Goal: Information Seeking & Learning: Learn about a topic

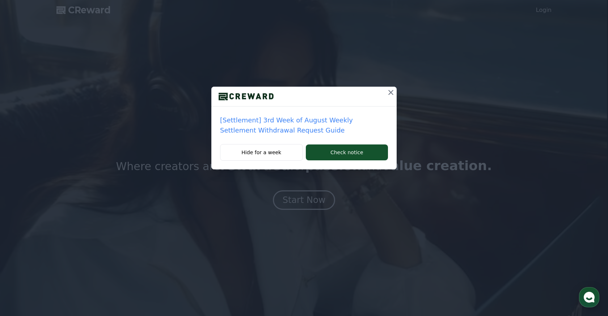
click at [315, 120] on p "[Settlement] 3rd Week of August Weekly Settlement Withdrawal Request Guide" at bounding box center [304, 125] width 168 height 20
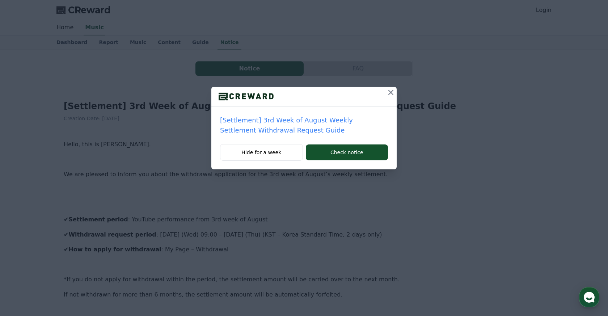
click at [390, 94] on icon at bounding box center [390, 92] width 5 height 5
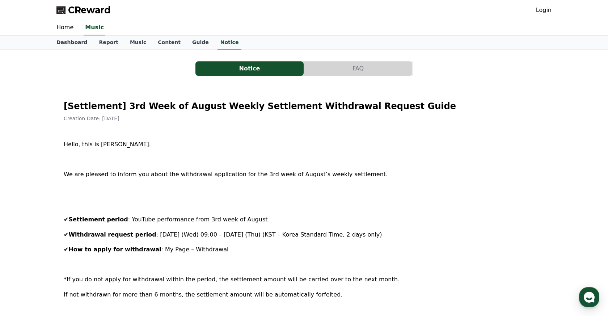
click at [367, 73] on button "FAQ" at bounding box center [358, 68] width 108 height 14
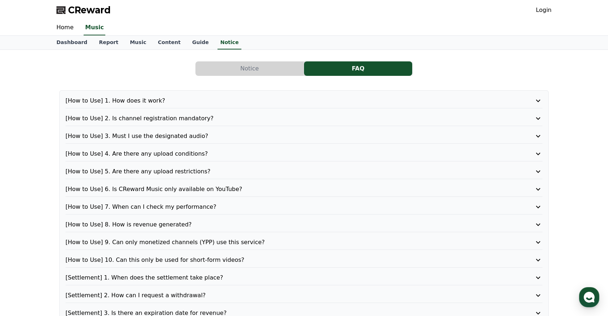
click at [252, 66] on button "Notice" at bounding box center [249, 68] width 108 height 14
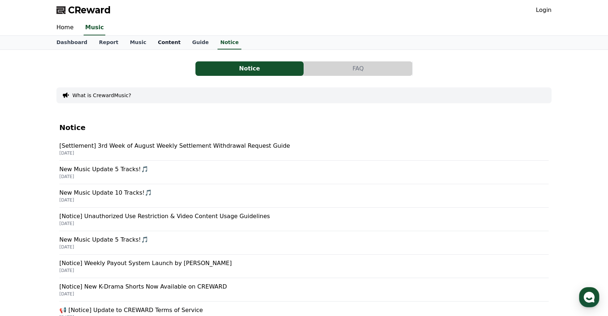
click at [163, 44] on link "Content" at bounding box center [169, 43] width 34 height 14
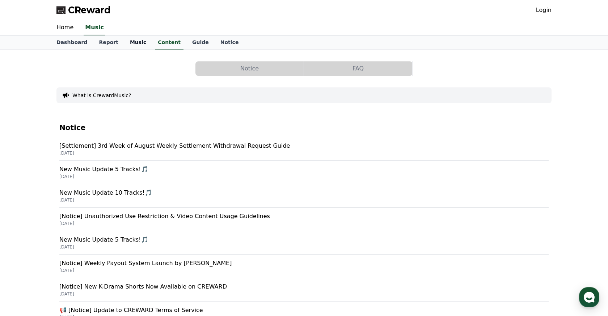
click at [134, 43] on link "Music" at bounding box center [138, 43] width 28 height 14
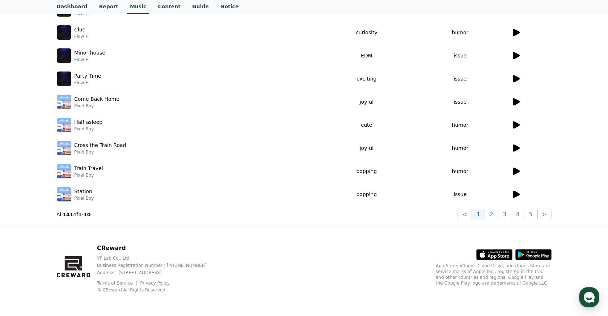
scroll to position [171, 0]
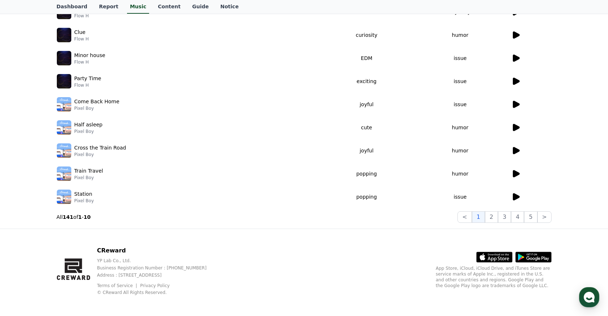
click at [60, 80] on img at bounding box center [64, 81] width 14 height 14
click at [73, 112] on td "Come Back Home Pixel Boy" at bounding box center [189, 104] width 267 height 23
click at [519, 35] on icon at bounding box center [515, 35] width 9 height 9
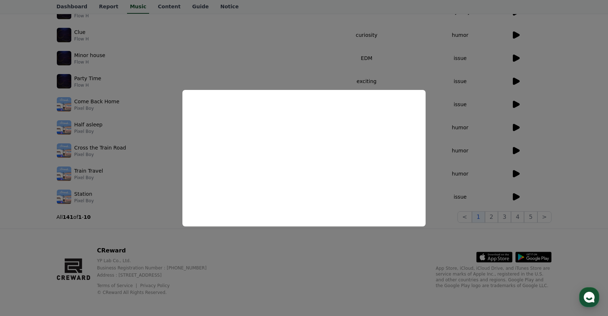
click at [345, 37] on button "close modal" at bounding box center [304, 158] width 608 height 316
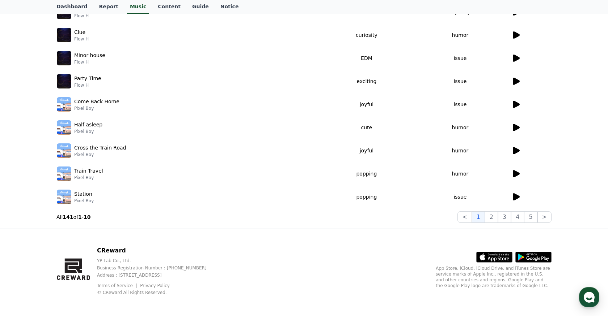
scroll to position [0, 0]
